Goal: Task Accomplishment & Management: Use online tool/utility

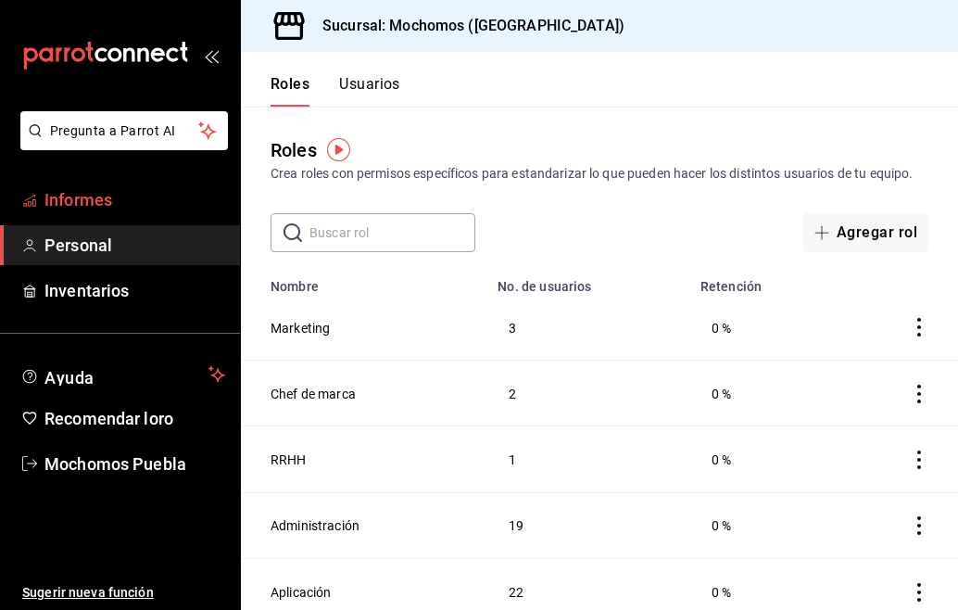
click at [153, 206] on span "Informes" at bounding box center [134, 199] width 181 height 25
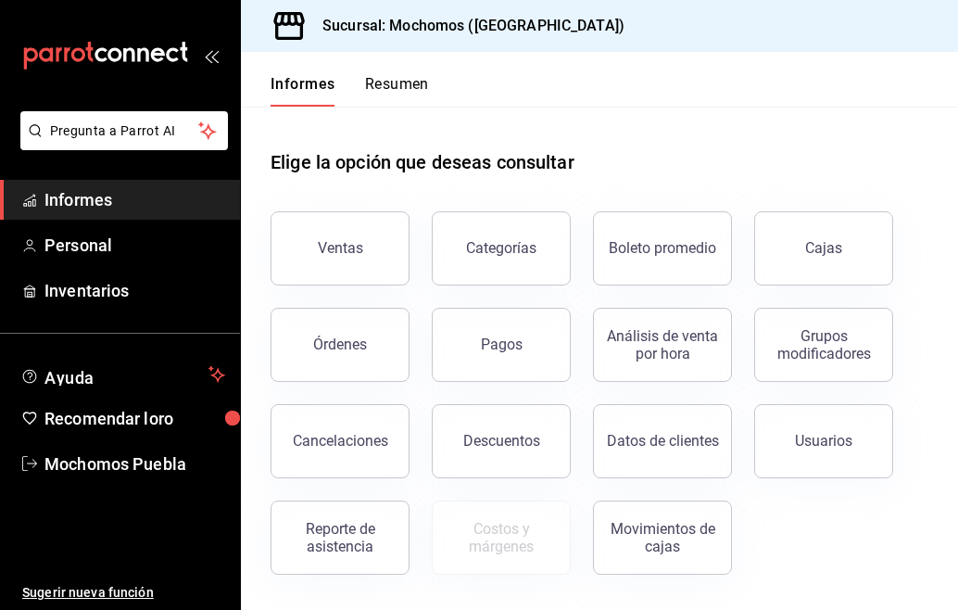
click at [405, 91] on font "Resumen" at bounding box center [397, 84] width 64 height 18
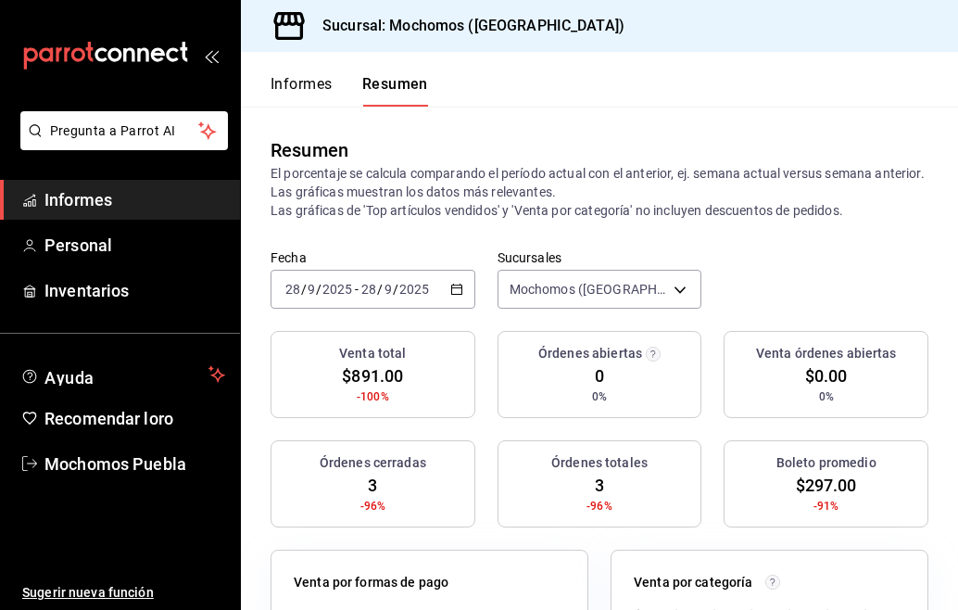
click at [456, 285] on icon "button" at bounding box center [456, 289] width 13 height 13
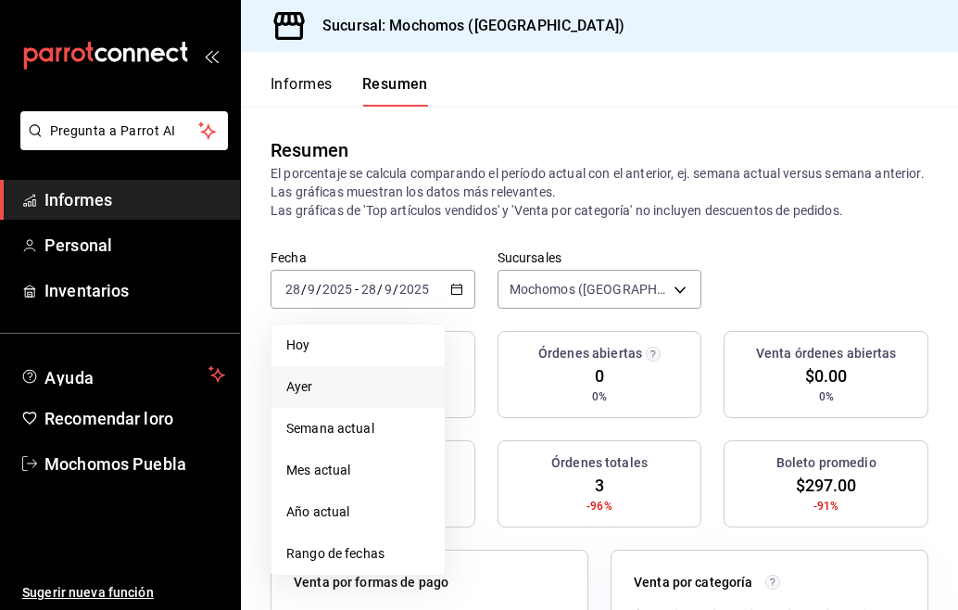
click at [363, 397] on li "Ayer" at bounding box center [358, 387] width 173 height 42
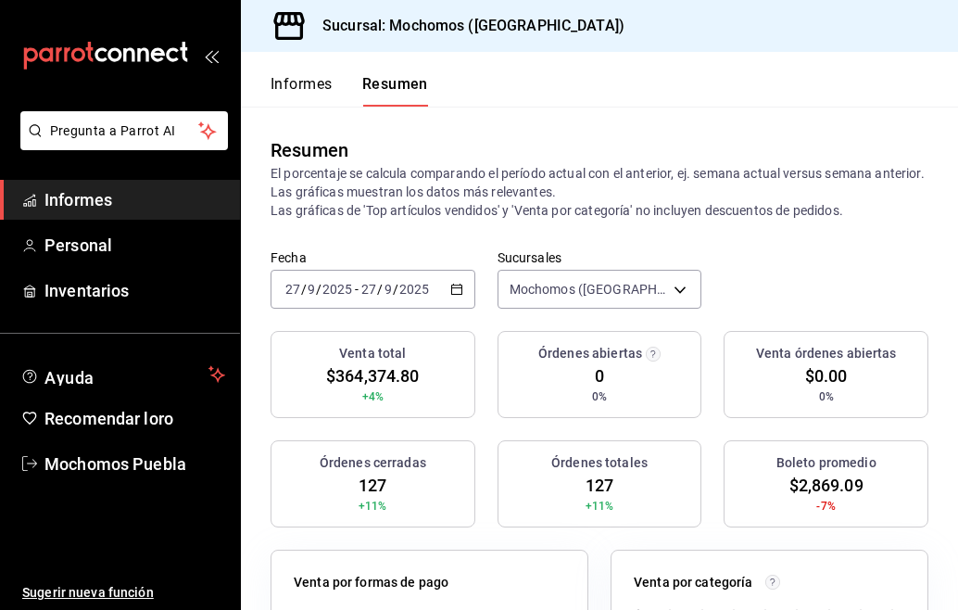
click at [450, 286] on icon "button" at bounding box center [456, 289] width 13 height 13
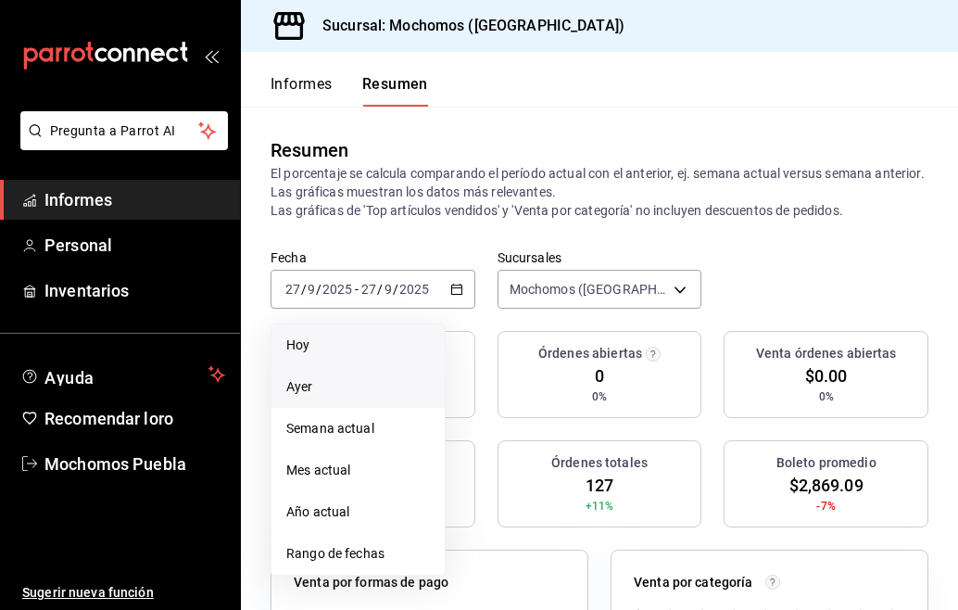
click at [363, 335] on span "Hoy" at bounding box center [358, 344] width 144 height 19
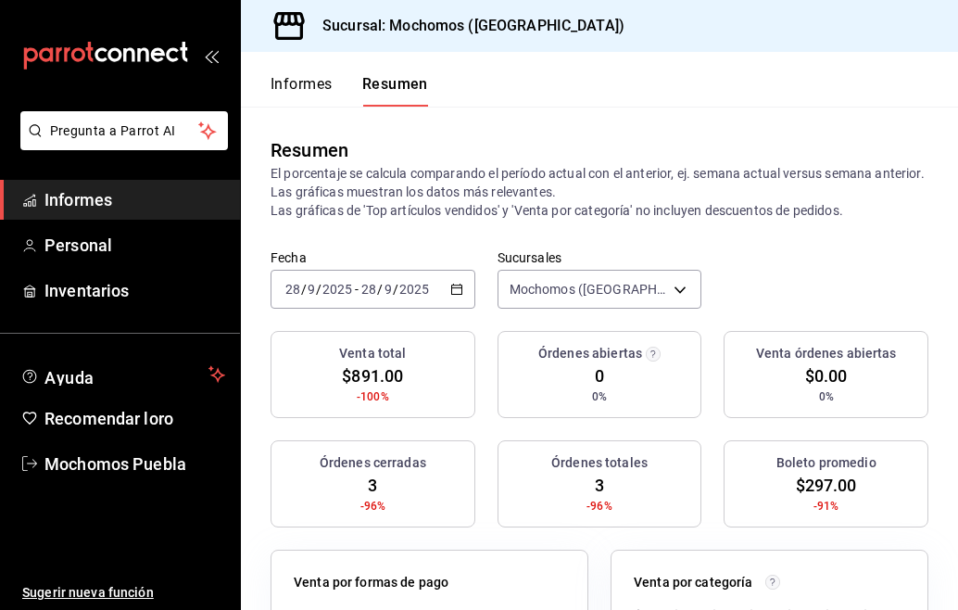
click at [456, 290] on icon "button" at bounding box center [456, 289] width 13 height 13
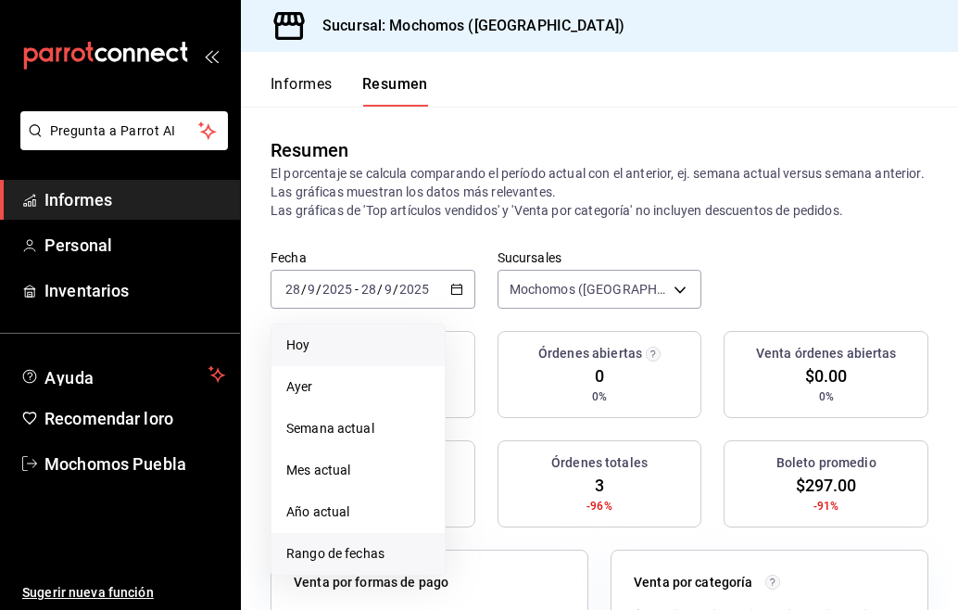
click at [364, 554] on font "Rango de fechas" at bounding box center [335, 553] width 98 height 15
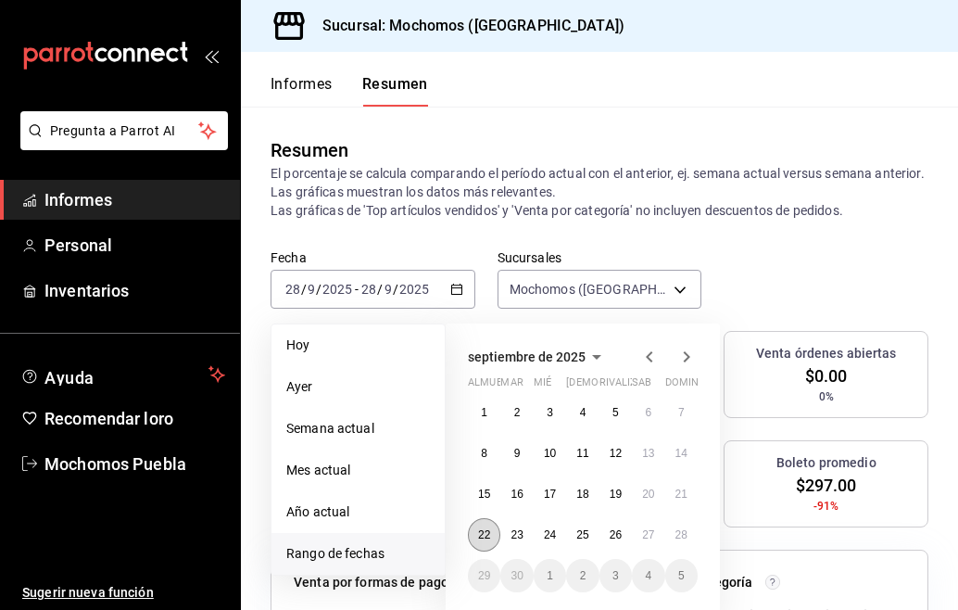
click at [487, 526] on button "22" at bounding box center [484, 534] width 32 height 33
click at [649, 535] on font "27" at bounding box center [648, 534] width 12 height 13
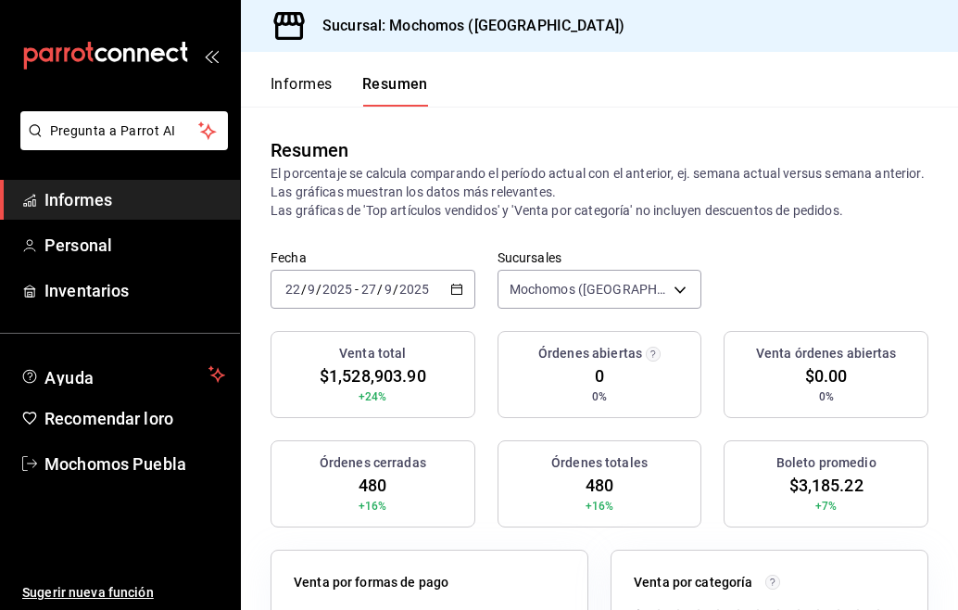
click at [452, 294] on \(Stroke\) "button" at bounding box center [456, 290] width 11 height 10
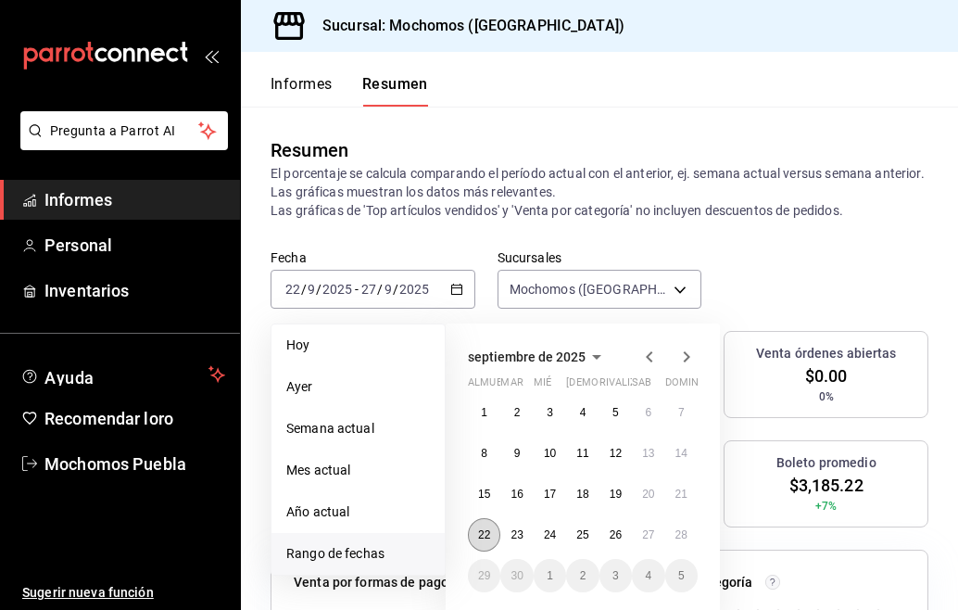
click at [481, 535] on font "22" at bounding box center [484, 534] width 12 height 13
click at [654, 526] on button "27" at bounding box center [648, 534] width 32 height 33
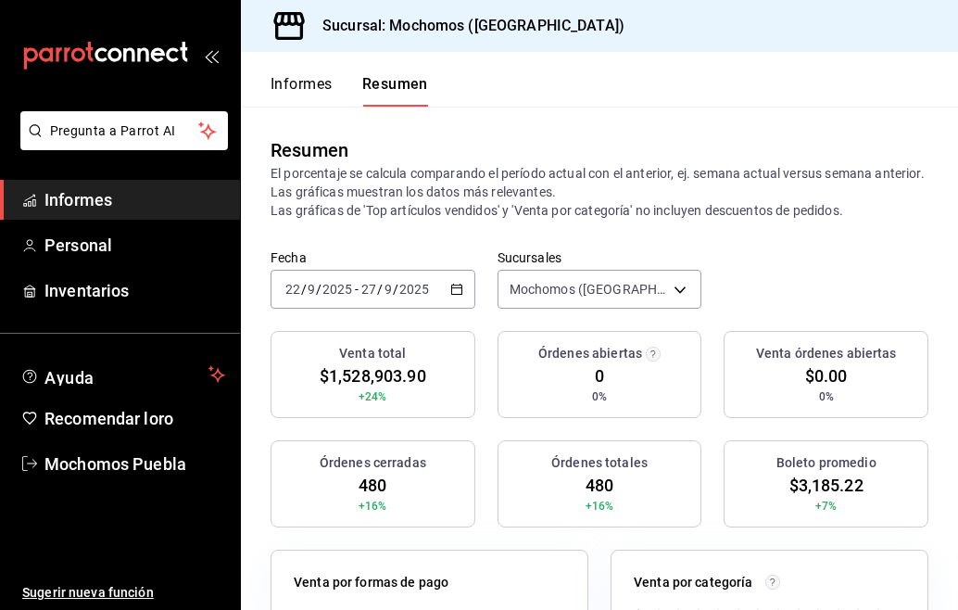
click at [296, 85] on font "Informes" at bounding box center [302, 84] width 62 height 18
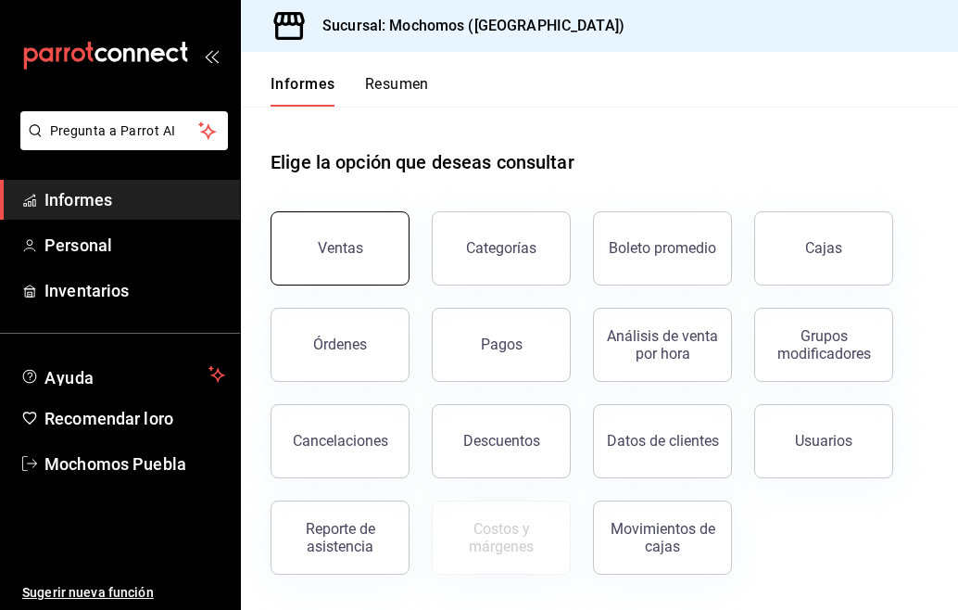
click at [341, 239] on button "Ventas" at bounding box center [340, 248] width 139 height 74
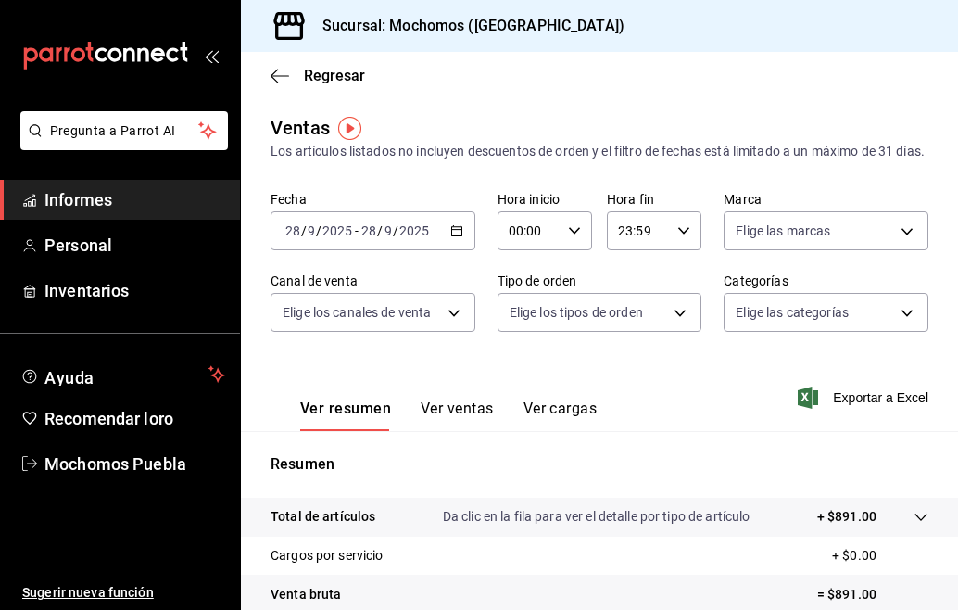
click at [449, 250] on div "[DATE] [DATE] - [DATE] [DATE]" at bounding box center [373, 230] width 205 height 39
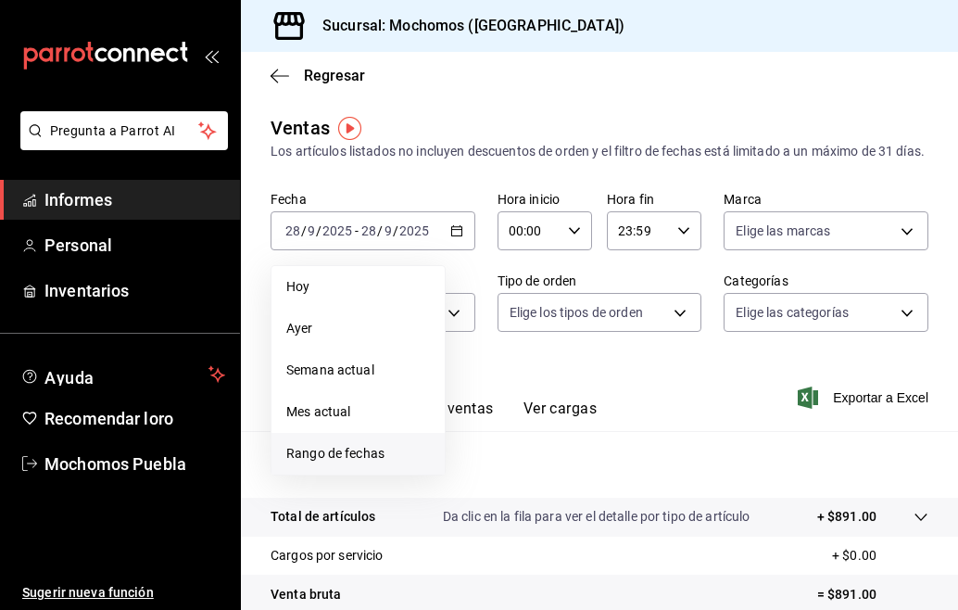
click at [357, 461] on font "Rango de fechas" at bounding box center [335, 453] width 98 height 15
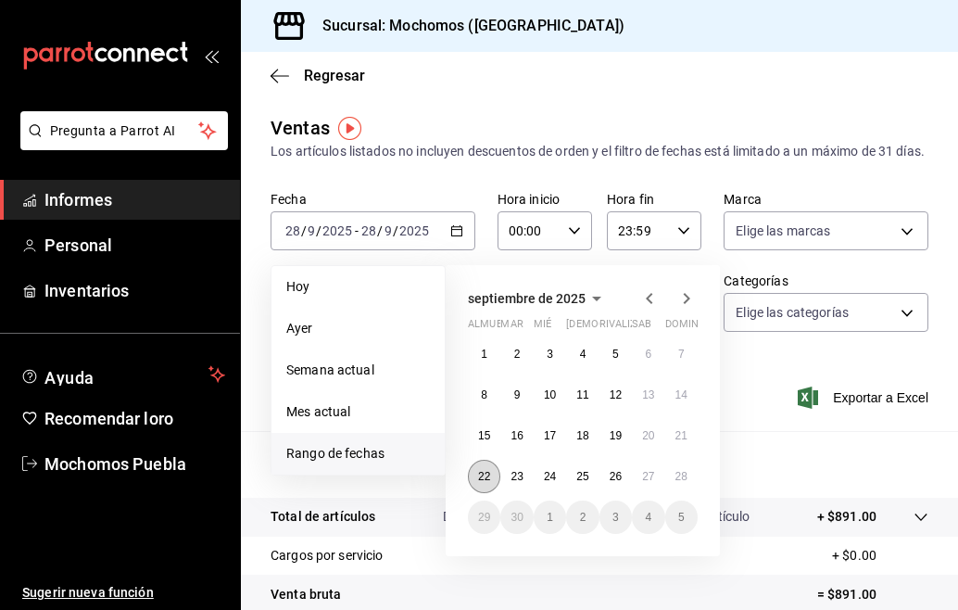
click at [479, 483] on font "22" at bounding box center [484, 476] width 12 height 13
click at [674, 485] on button "28" at bounding box center [681, 476] width 32 height 33
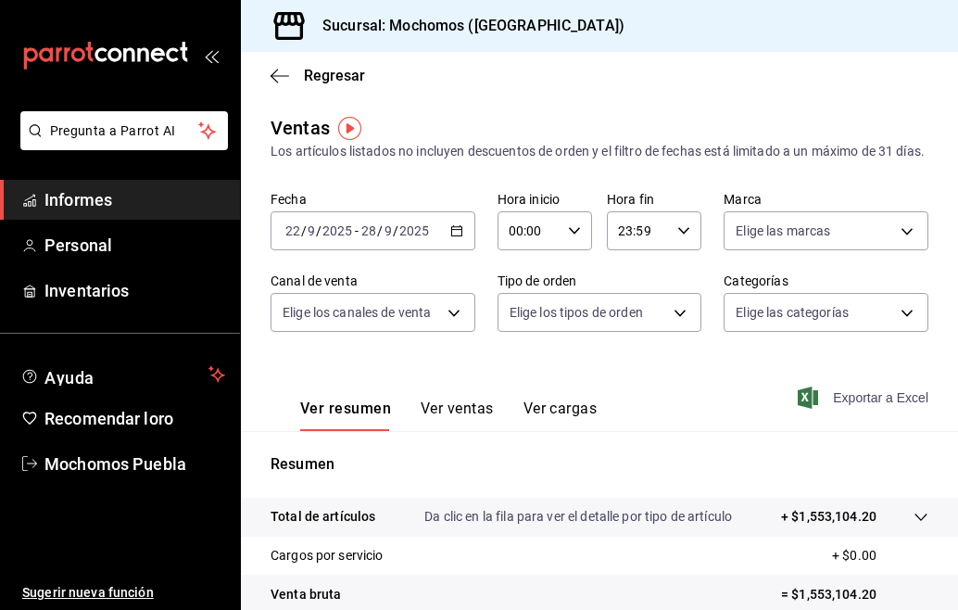
click at [839, 405] on font "Exportar a Excel" at bounding box center [880, 397] width 95 height 15
